Goal: Find contact information: Find contact information

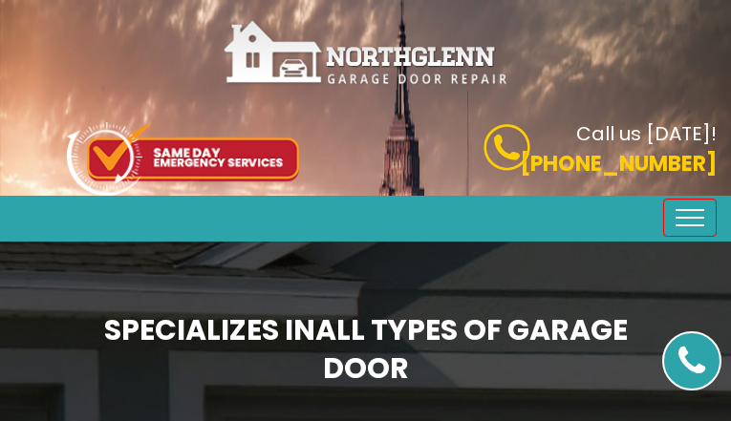
type input "yQMIpIQHb"
type input "9170466683"
type input "[EMAIL_ADDRESS][DOMAIN_NAME]"
type input "AtPJtePAan"
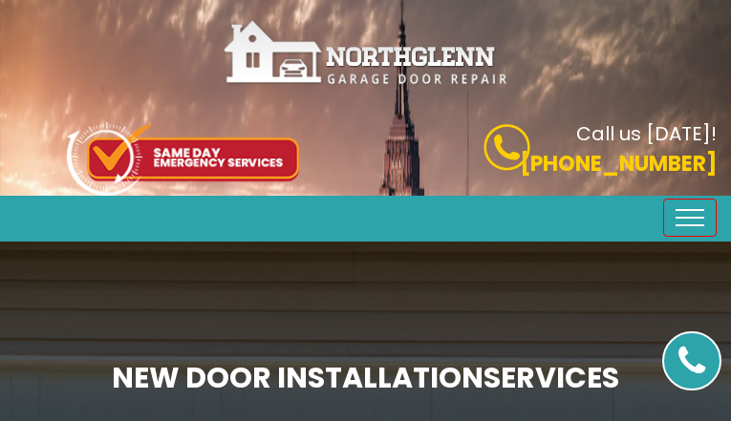
type input "QkmAxRbTnXEA"
type input "7123553950"
type input "[EMAIL_ADDRESS][DOMAIN_NAME]"
type input "TDjUqgqAB"
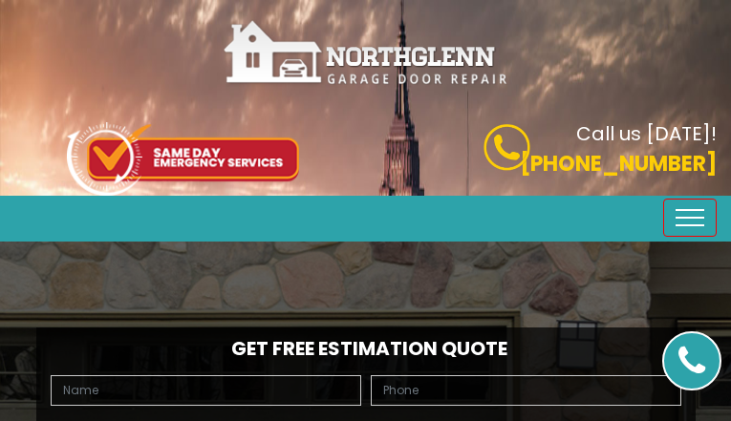
type input "gagTjtiYTNzWmW"
type input "2980078526"
type input "[EMAIL_ADDRESS][DOMAIN_NAME]"
type input "nZIIWdDoBIVryRp"
type input "BShGgSbmlO"
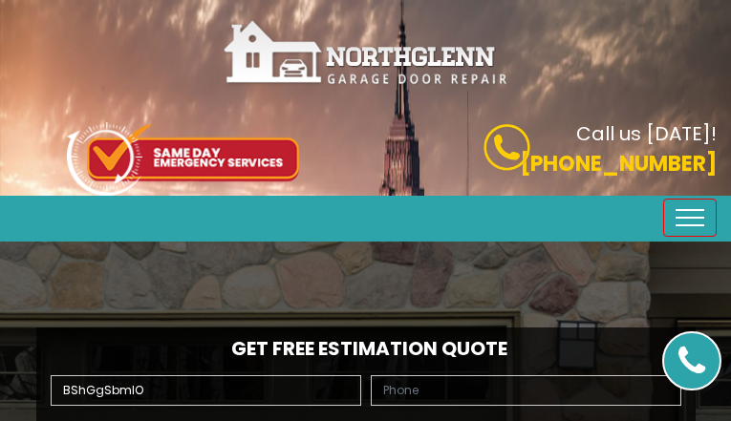
type input "2663594144"
type input "[EMAIL_ADDRESS][DOMAIN_NAME]"
type input "mgDYFUWzWbQT"
